Goal: Transaction & Acquisition: Subscribe to service/newsletter

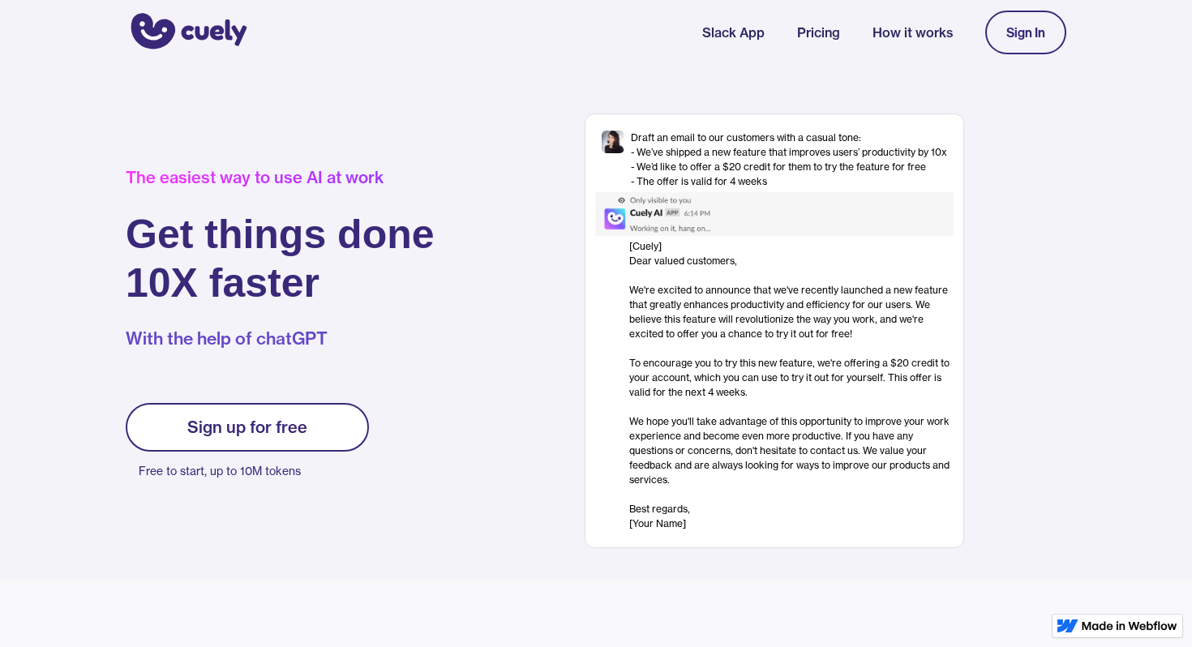
click at [306, 420] on link "Sign up for free" at bounding box center [247, 427] width 243 height 49
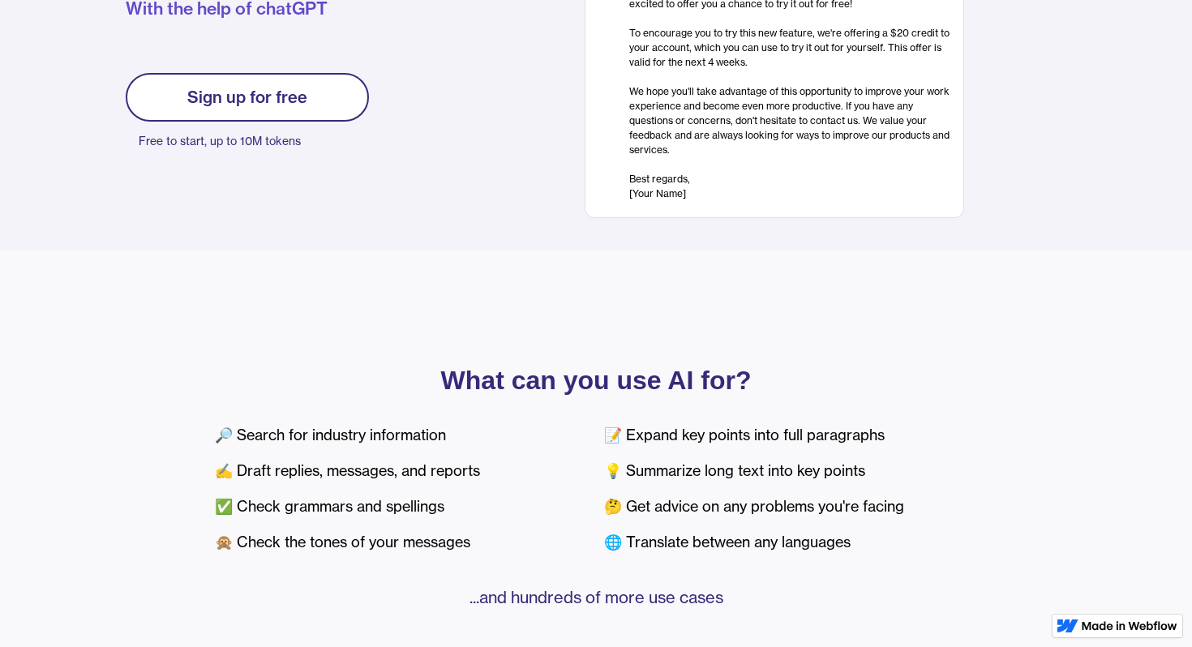
scroll to position [165, 0]
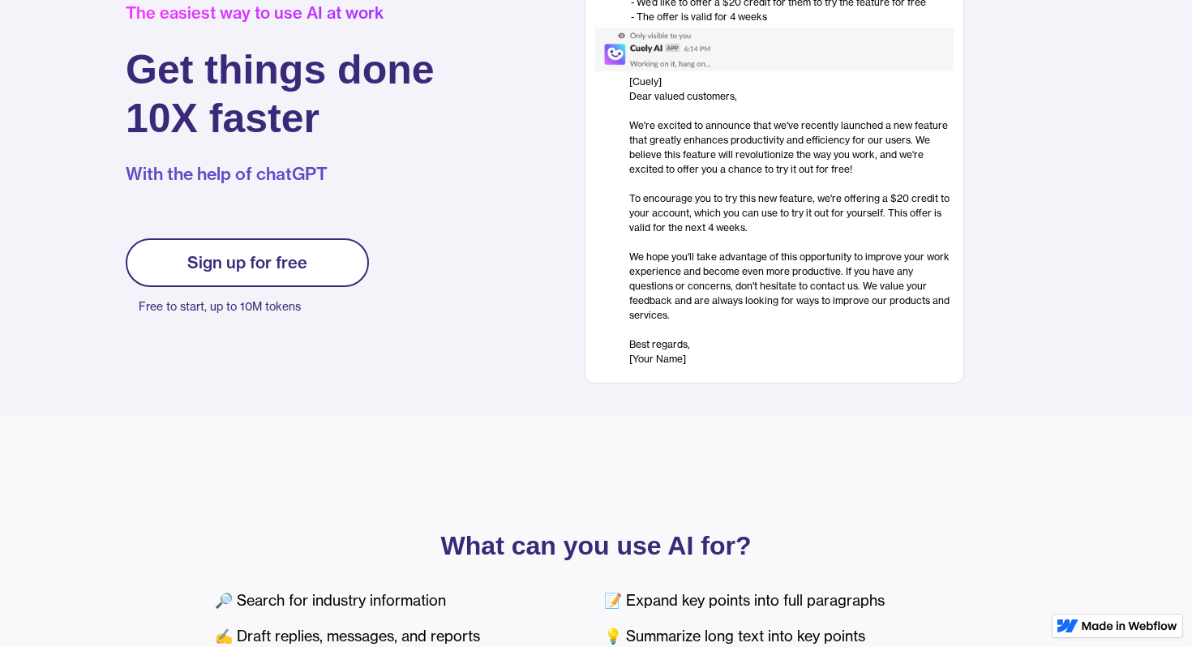
click at [232, 278] on link "Sign up for free" at bounding box center [247, 262] width 243 height 49
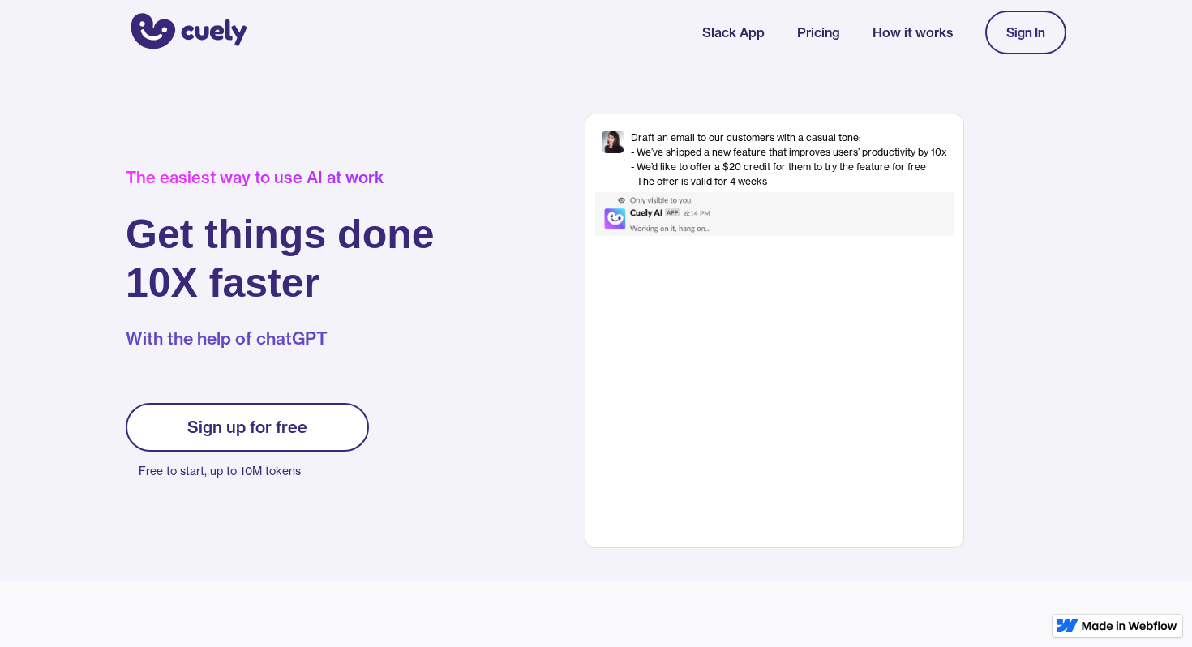
click at [254, 425] on div "Sign up for free" at bounding box center [247, 426] width 120 height 19
